Goal: Entertainment & Leisure: Consume media (video, audio)

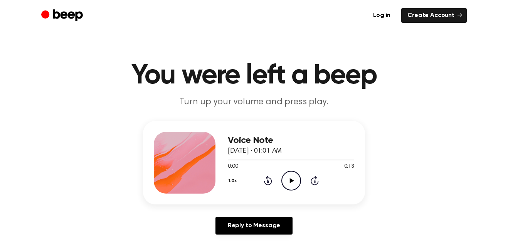
click at [293, 182] on icon "Play Audio" at bounding box center [292, 180] width 20 height 20
click at [285, 186] on icon "Play Audio" at bounding box center [292, 180] width 20 height 20
click at [284, 178] on icon "Play Audio" at bounding box center [292, 180] width 20 height 20
click at [295, 177] on icon "Play Audio" at bounding box center [292, 180] width 20 height 20
click at [299, 179] on icon "Play Audio" at bounding box center [292, 180] width 20 height 20
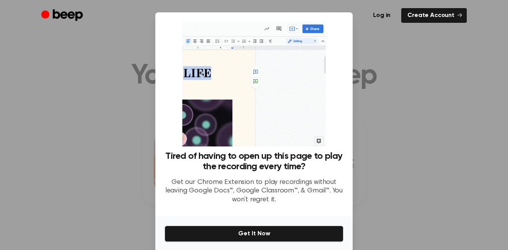
click at [390, 203] on div at bounding box center [254, 125] width 508 height 250
click at [50, 14] on icon "Beep" at bounding box center [63, 15] width 44 height 15
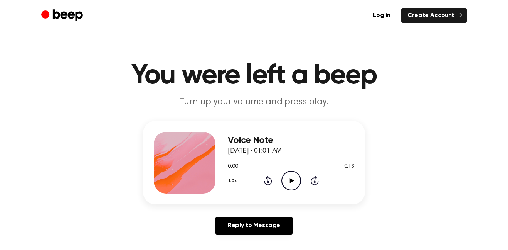
click at [294, 180] on icon "Play Audio" at bounding box center [292, 180] width 20 height 20
click at [292, 181] on icon at bounding box center [292, 180] width 4 height 5
click at [289, 181] on icon "Play Audio" at bounding box center [292, 180] width 20 height 20
click at [299, 172] on icon "Play Audio" at bounding box center [292, 180] width 20 height 20
click at [285, 191] on div "Voice Note [DATE] · 01:01 AM 0:13 0:13 Your browser does not support the [objec…" at bounding box center [291, 163] width 127 height 62
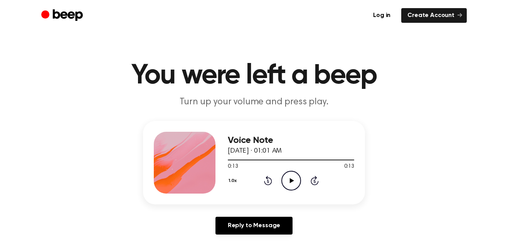
click at [288, 188] on icon "Play Audio" at bounding box center [292, 180] width 20 height 20
click at [289, 182] on icon "Pause Audio" at bounding box center [292, 180] width 20 height 20
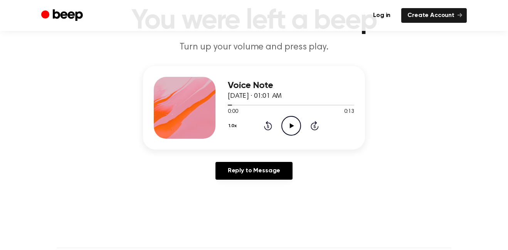
scroll to position [65, 0]
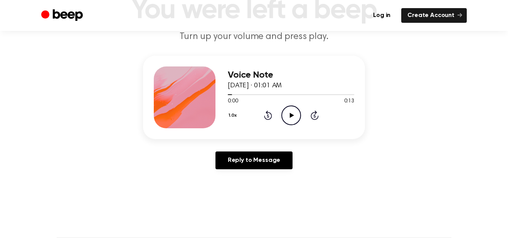
click at [284, 119] on icon "Play Audio" at bounding box center [292, 115] width 20 height 20
click at [304, 112] on div "1.0x Rewind 5 seconds Play Audio Skip 5 seconds" at bounding box center [291, 115] width 127 height 20
click at [292, 121] on icon "Play Audio" at bounding box center [292, 115] width 20 height 20
click at [291, 119] on icon "Play Audio" at bounding box center [292, 115] width 20 height 20
click at [290, 120] on icon "Play Audio" at bounding box center [292, 115] width 20 height 20
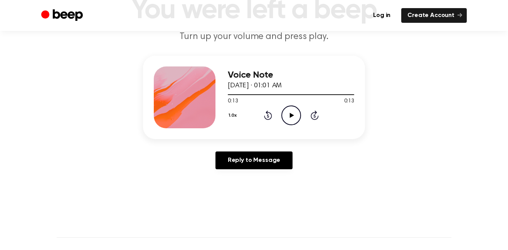
click at [292, 113] on icon "Play Audio" at bounding box center [292, 115] width 20 height 20
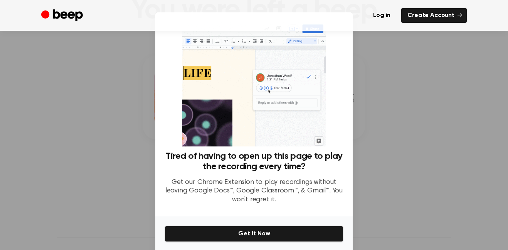
click at [53, 16] on icon "Beep" at bounding box center [68, 15] width 30 height 12
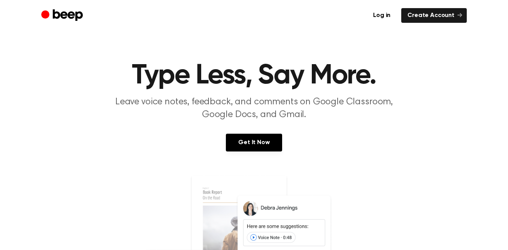
scroll to position [65, 0]
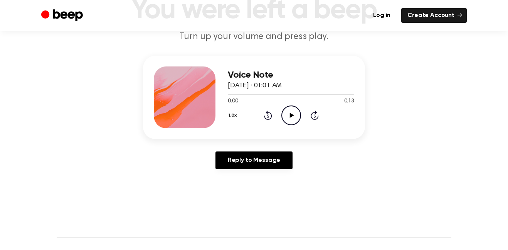
click at [288, 117] on icon "Play Audio" at bounding box center [292, 115] width 20 height 20
click at [295, 117] on icon "Play Audio" at bounding box center [292, 115] width 20 height 20
click at [283, 117] on icon "Play Audio" at bounding box center [292, 115] width 20 height 20
click at [300, 117] on icon "Play Audio" at bounding box center [292, 115] width 20 height 20
